Goal: Task Accomplishment & Management: Manage account settings

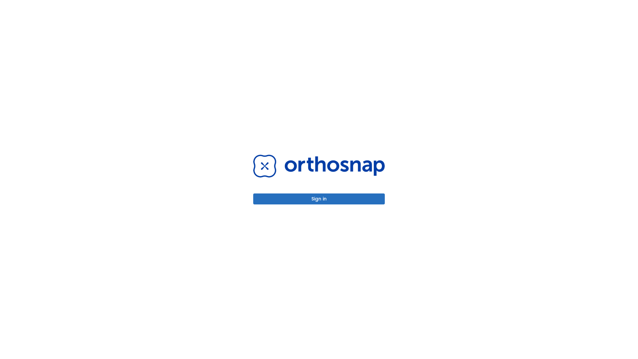
click at [319, 199] on button "Sign in" at bounding box center [319, 198] width 132 height 11
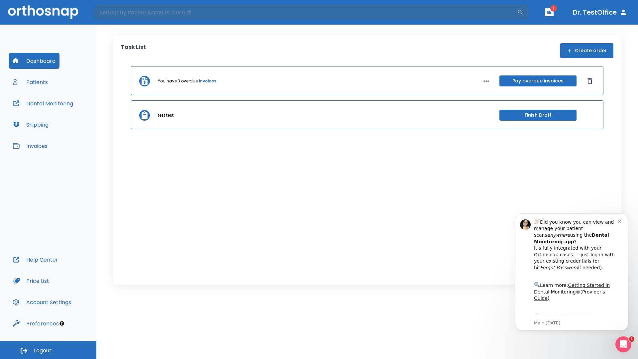
click at [48, 350] on span "Logout" at bounding box center [43, 350] width 18 height 7
